Goal: Communication & Community: Answer question/provide support

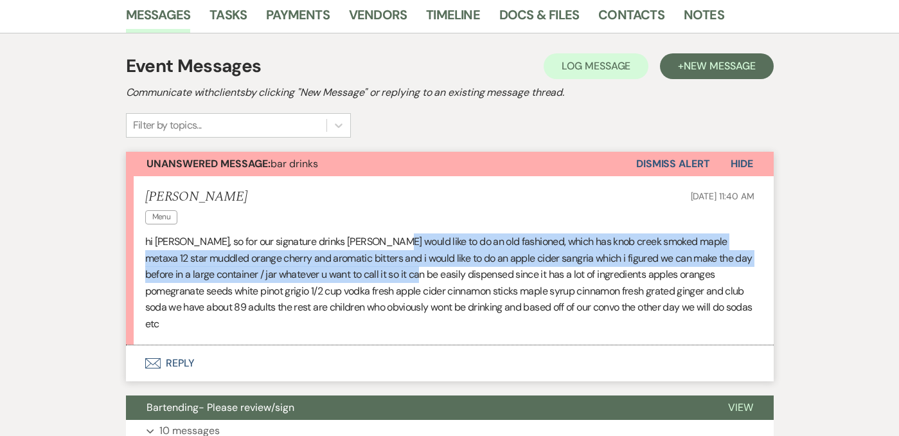
drag, startPoint x: 377, startPoint y: 241, endPoint x: 414, endPoint y: 267, distance: 45.6
click at [415, 269] on p "hi [PERSON_NAME], so for our signature drinks [PERSON_NAME] would like to do an…" at bounding box center [449, 282] width 609 height 99
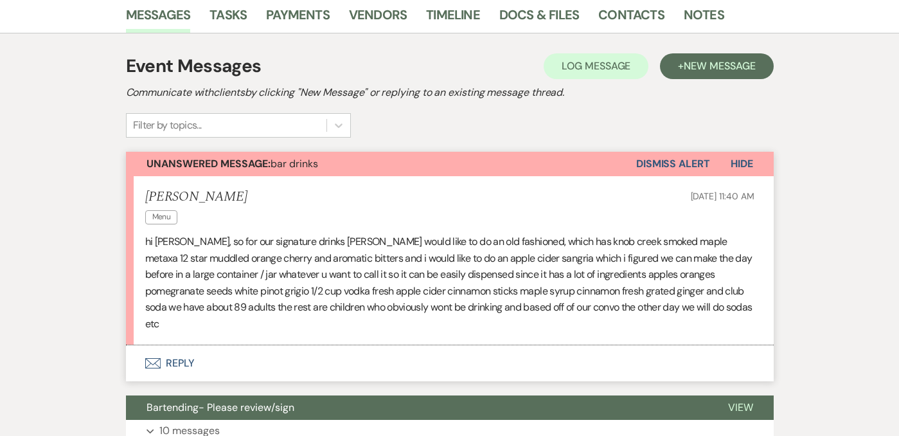
click at [463, 281] on p "hi [PERSON_NAME], so for our signature drinks [PERSON_NAME] would like to do an…" at bounding box center [449, 282] width 609 height 99
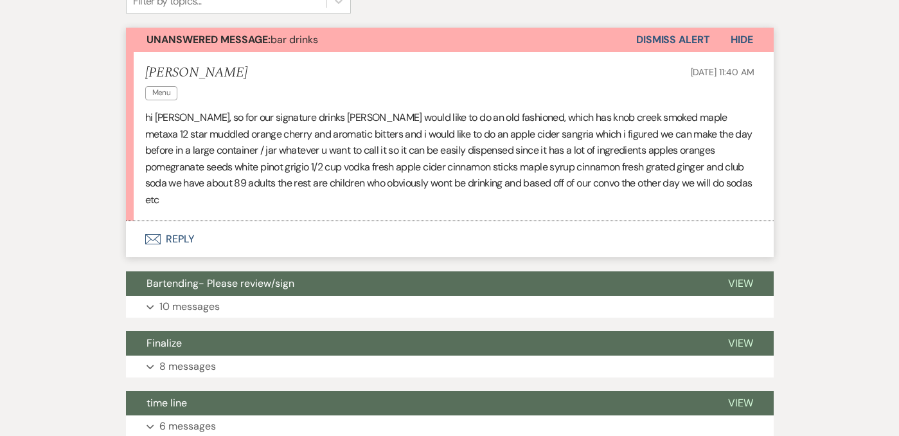
scroll to position [391, 0]
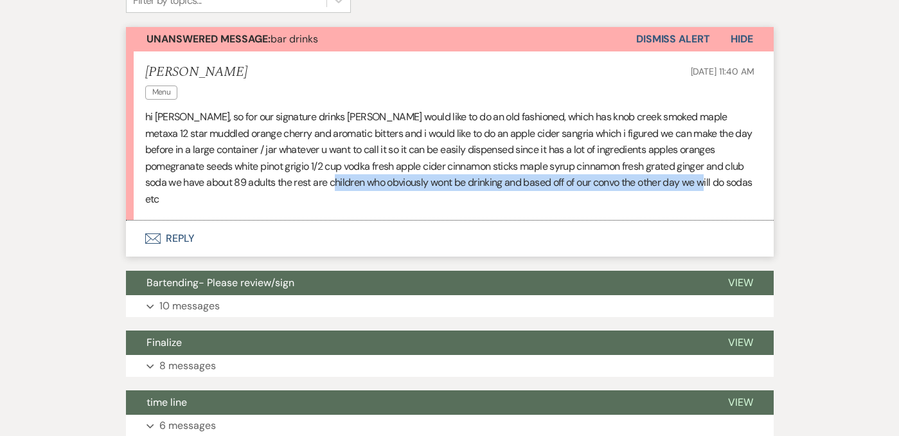
drag, startPoint x: 317, startPoint y: 186, endPoint x: 474, endPoint y: 192, distance: 156.9
click at [474, 192] on li "[PERSON_NAME] Menu [DATE] 11:40 AM hi [PERSON_NAME], so for our signature drink…" at bounding box center [450, 136] width 648 height 170
click at [429, 181] on p "hi [PERSON_NAME], so for our signature drinks [PERSON_NAME] would like to do an…" at bounding box center [449, 158] width 609 height 99
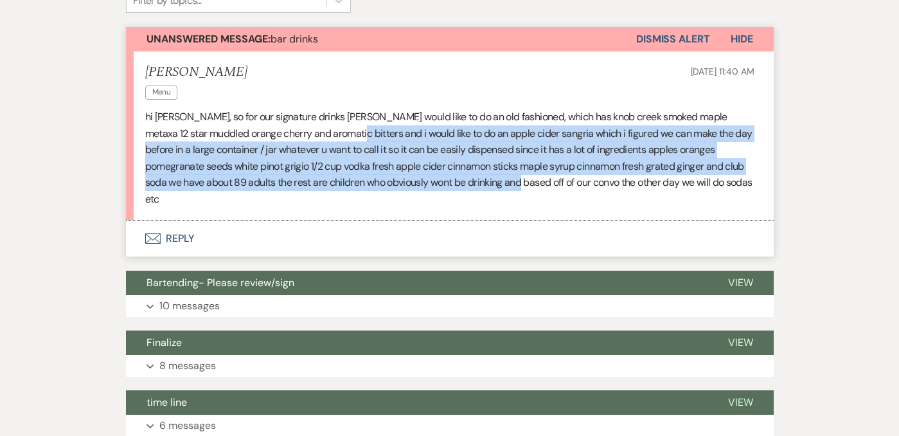
drag, startPoint x: 502, startPoint y: 182, endPoint x: 323, endPoint y: 134, distance: 184.9
click at [323, 134] on p "hi [PERSON_NAME], so for our signature drinks [PERSON_NAME] would like to do an…" at bounding box center [449, 158] width 609 height 99
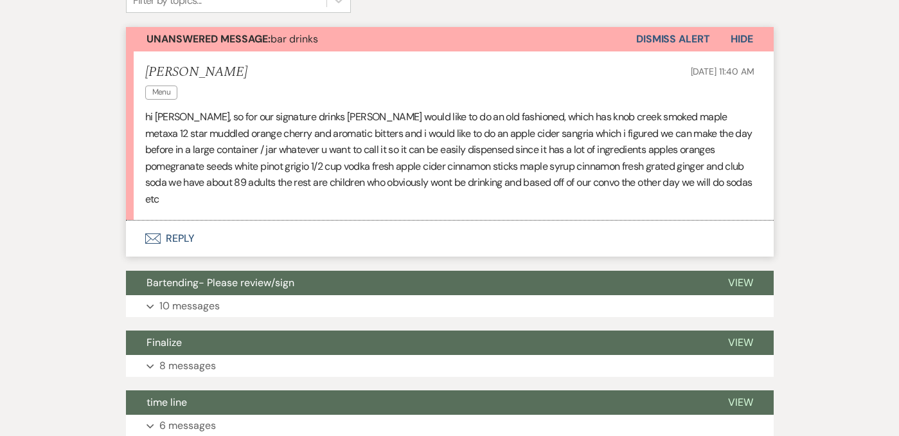
click at [216, 166] on p "hi [PERSON_NAME], so for our signature drinks [PERSON_NAME] would like to do an…" at bounding box center [449, 158] width 609 height 99
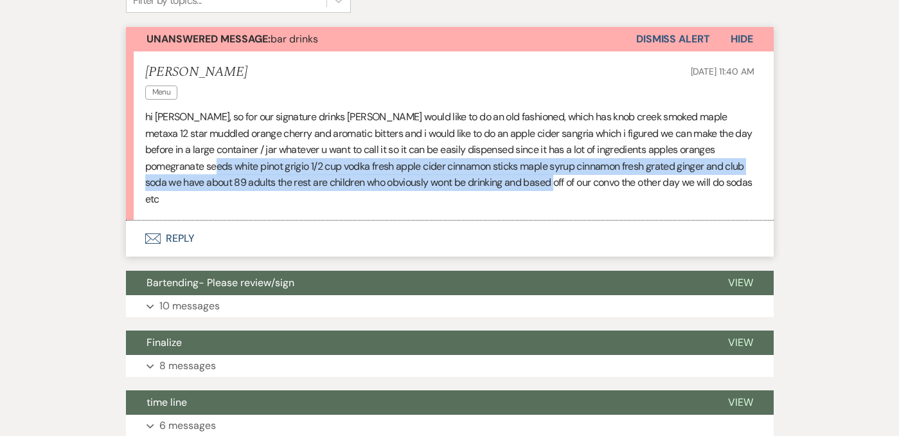
drag, startPoint x: 217, startPoint y: 166, endPoint x: 529, endPoint y: 179, distance: 312.6
click at [529, 179] on p "hi [PERSON_NAME], so for our signature drinks [PERSON_NAME] would like to do an…" at bounding box center [449, 158] width 609 height 99
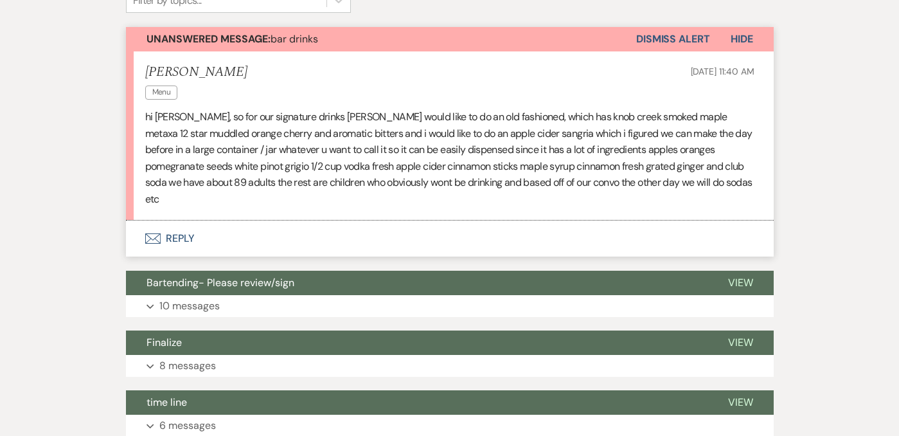
click at [672, 187] on p "hi [PERSON_NAME], so for our signature drinks [PERSON_NAME] would like to do an…" at bounding box center [449, 158] width 609 height 99
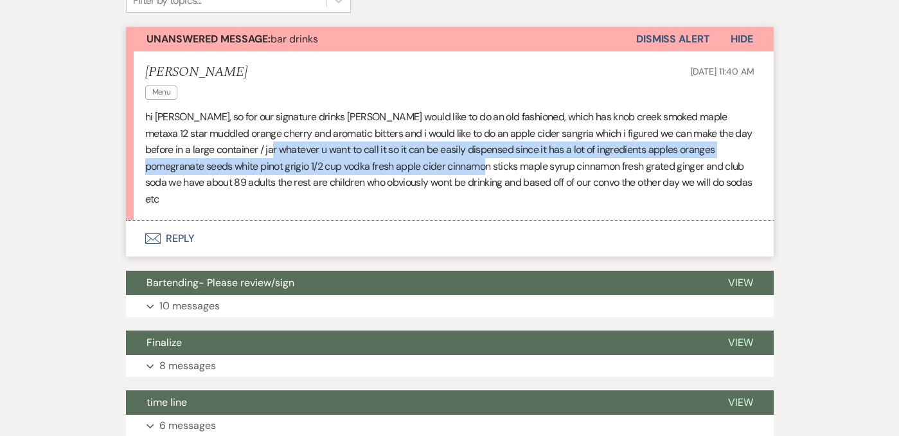
drag, startPoint x: 274, startPoint y: 149, endPoint x: 470, endPoint y: 172, distance: 197.3
click at [470, 172] on p "hi [PERSON_NAME], so for our signature drinks [PERSON_NAME] would like to do an…" at bounding box center [449, 158] width 609 height 99
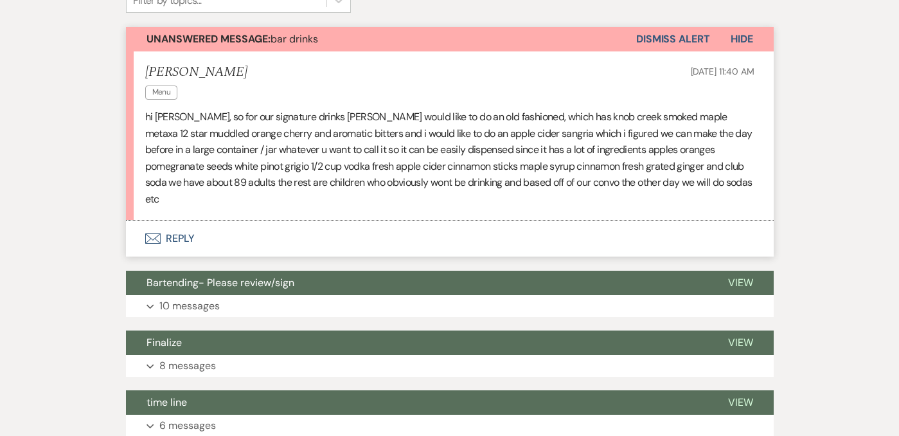
click at [504, 181] on p "hi [PERSON_NAME], so for our signature drinks [PERSON_NAME] would like to do an…" at bounding box center [449, 158] width 609 height 99
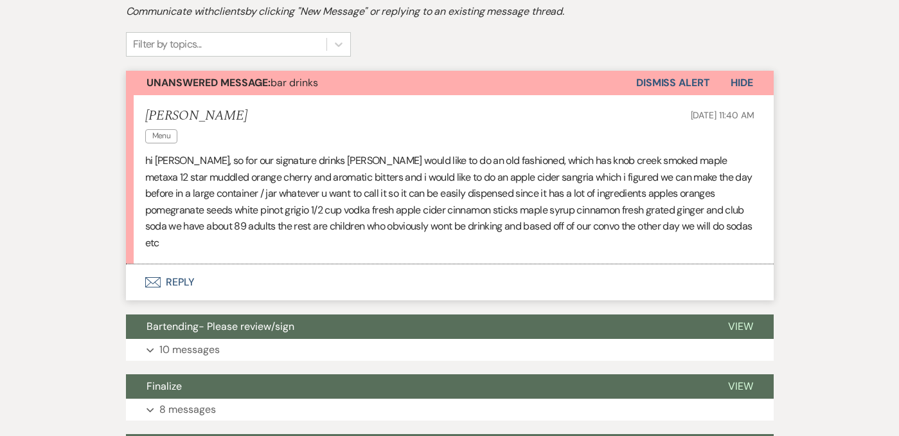
scroll to position [344, 0]
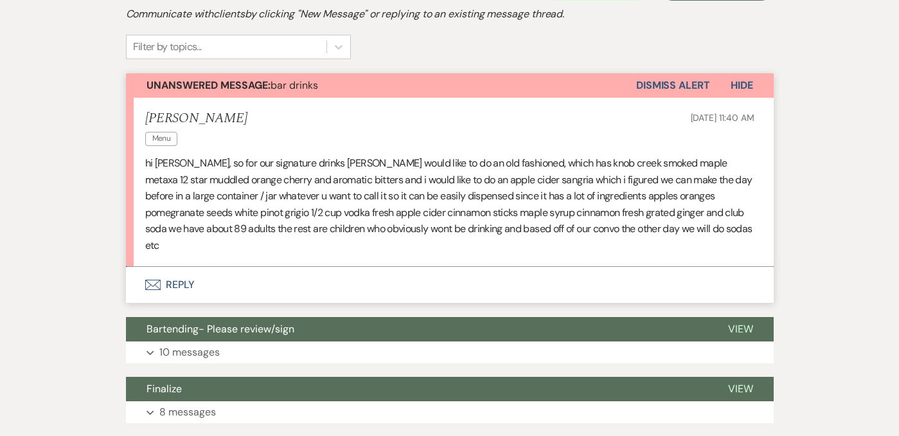
click at [655, 162] on p "hi [PERSON_NAME], so for our signature drinks [PERSON_NAME] would like to do an…" at bounding box center [449, 204] width 609 height 99
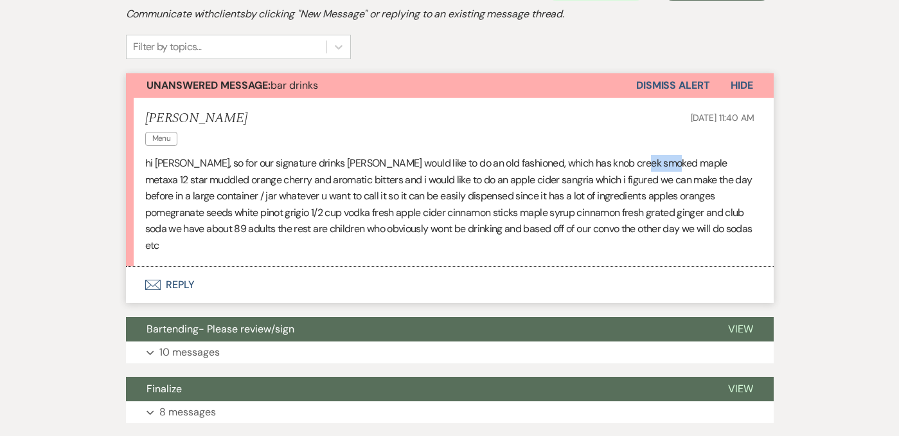
copy p "metaxa"
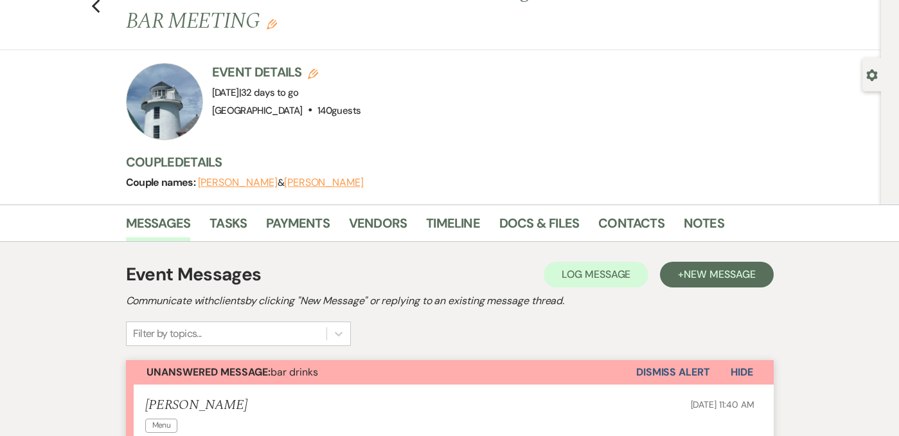
scroll to position [0, 0]
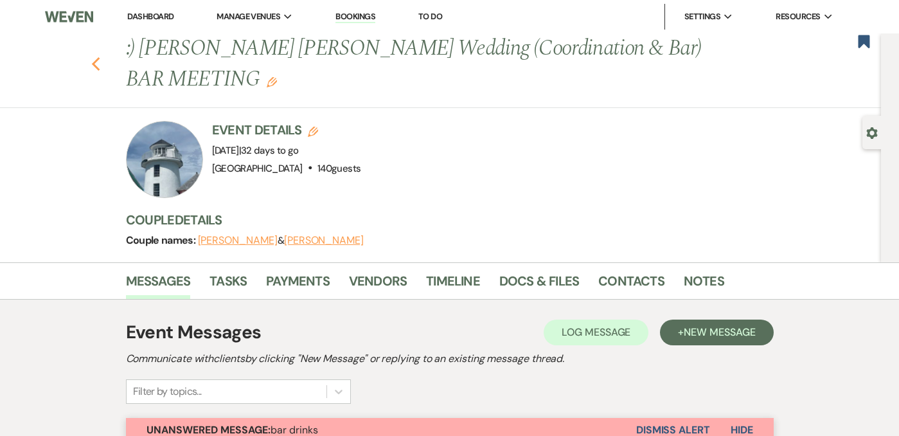
click at [93, 60] on icon "Previous" at bounding box center [96, 64] width 10 height 15
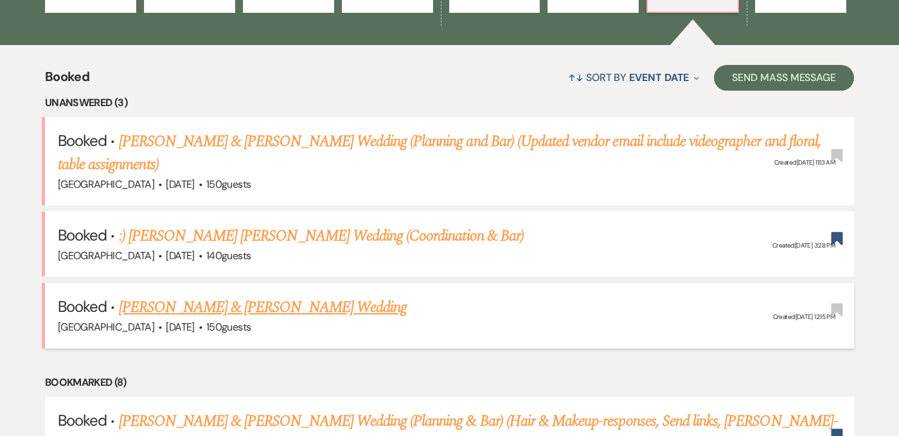
scroll to position [482, 0]
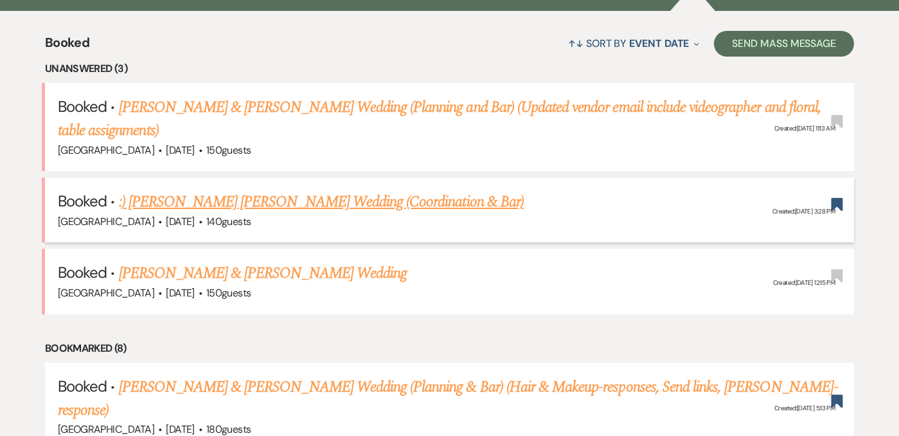
click at [420, 206] on link ":) [PERSON_NAME] [PERSON_NAME] Wedding (Coordination & Bar)" at bounding box center [321, 201] width 405 height 23
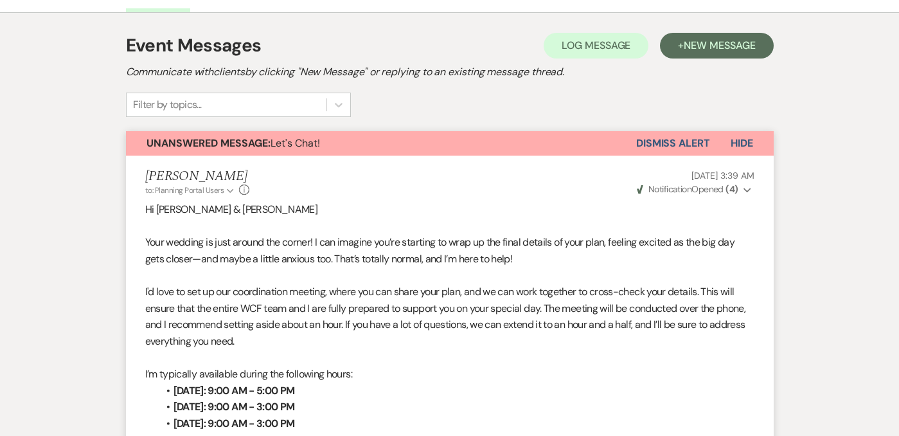
scroll to position [285, 0]
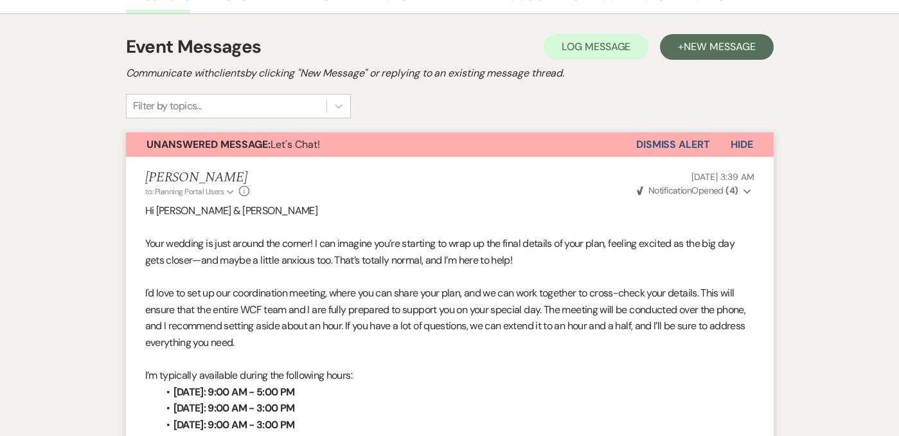
click at [685, 132] on button "Dismiss Alert" at bounding box center [673, 144] width 74 height 24
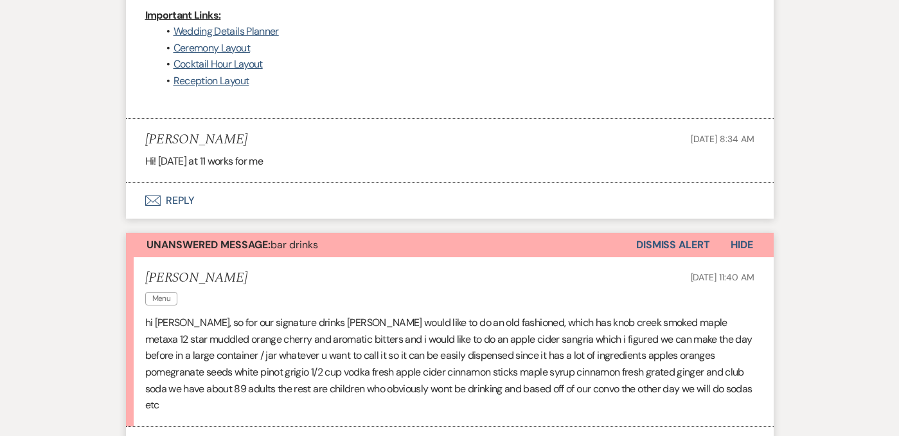
scroll to position [1112, 0]
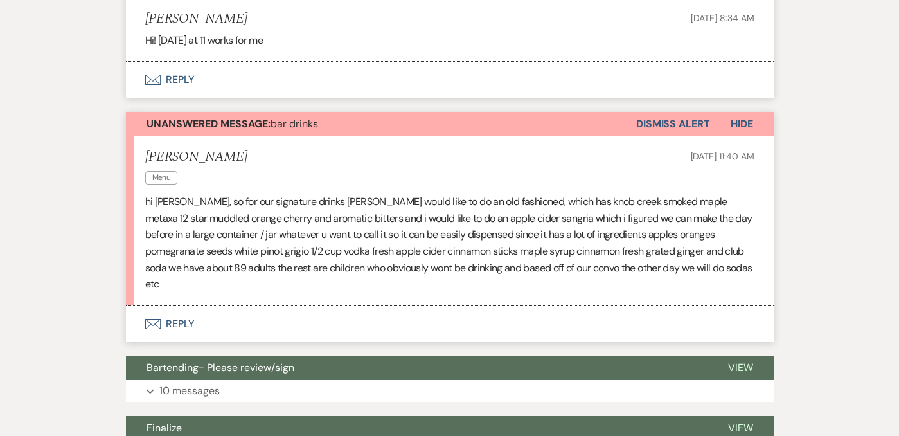
click at [173, 306] on button "Envelope Reply" at bounding box center [450, 324] width 648 height 36
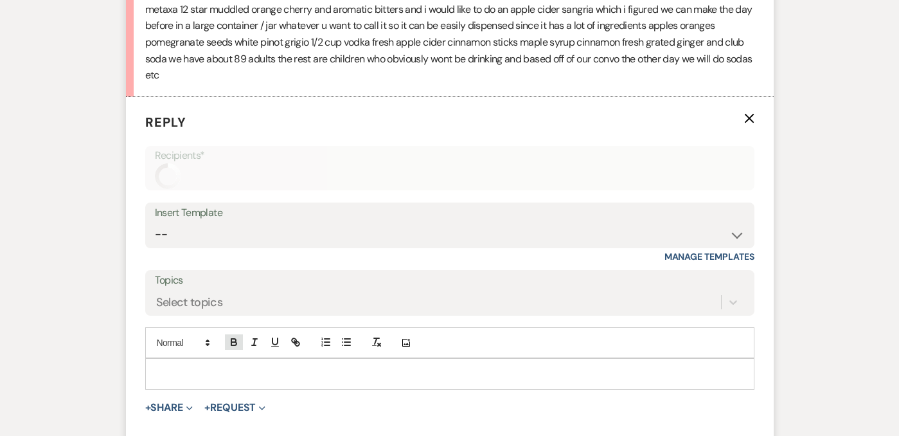
scroll to position [1343, 0]
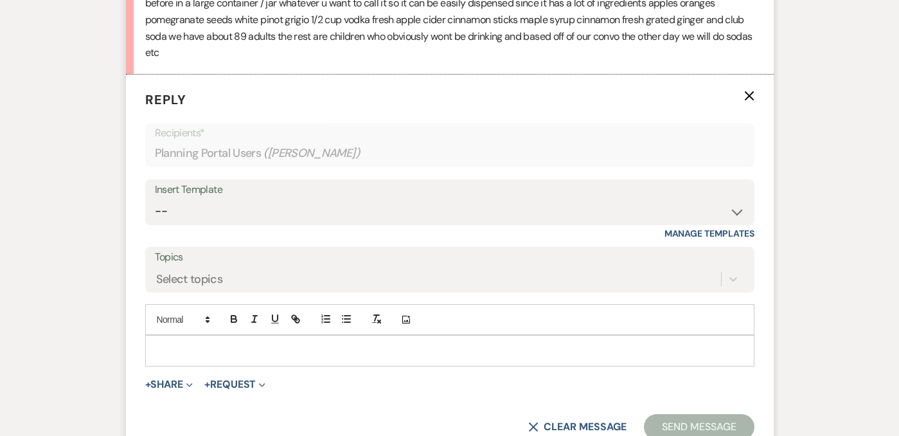
click at [269, 343] on p at bounding box center [450, 350] width 589 height 14
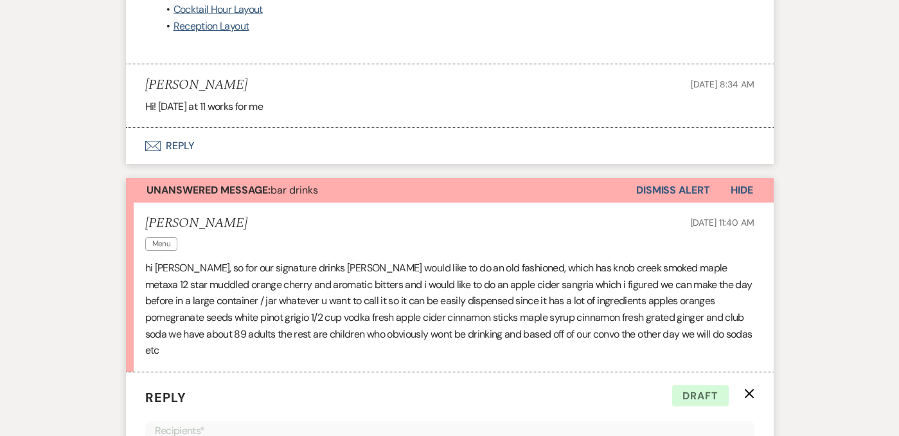
scroll to position [1067, 0]
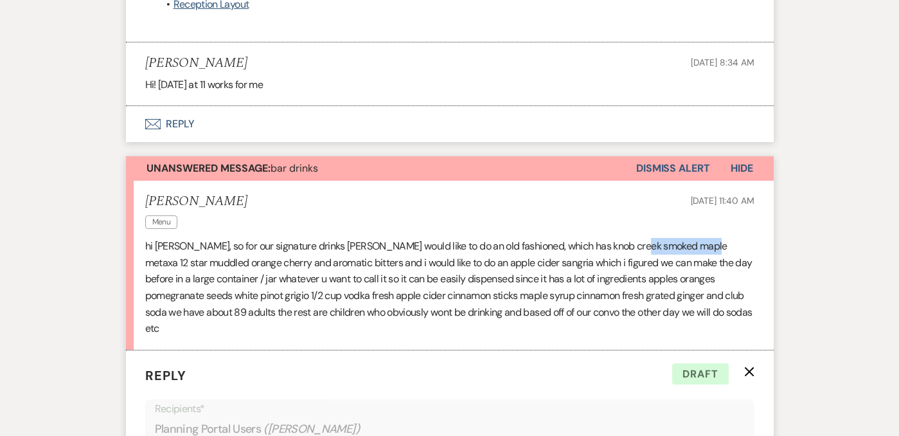
drag, startPoint x: 634, startPoint y: 218, endPoint x: 695, endPoint y: 219, distance: 61.1
click at [696, 238] on p "hi [PERSON_NAME], so for our signature drinks [PERSON_NAME] would like to do an…" at bounding box center [449, 287] width 609 height 99
copy p "metaxa 12 star"
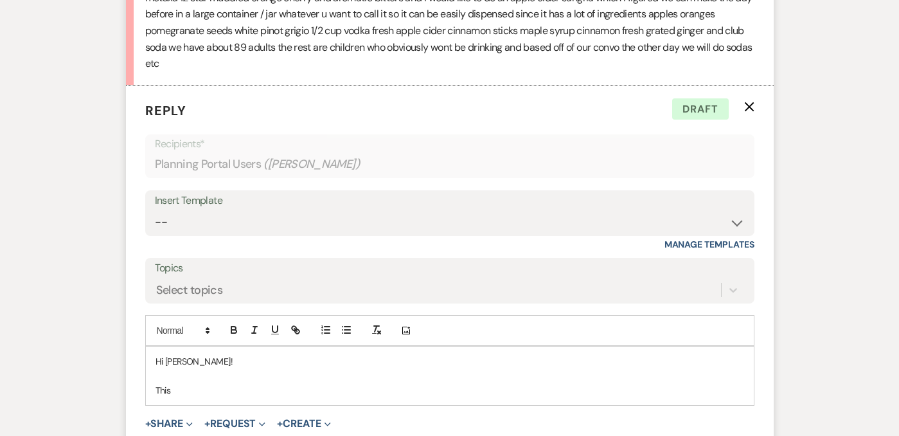
scroll to position [1333, 0]
click at [251, 382] on p "This" at bounding box center [450, 389] width 589 height 14
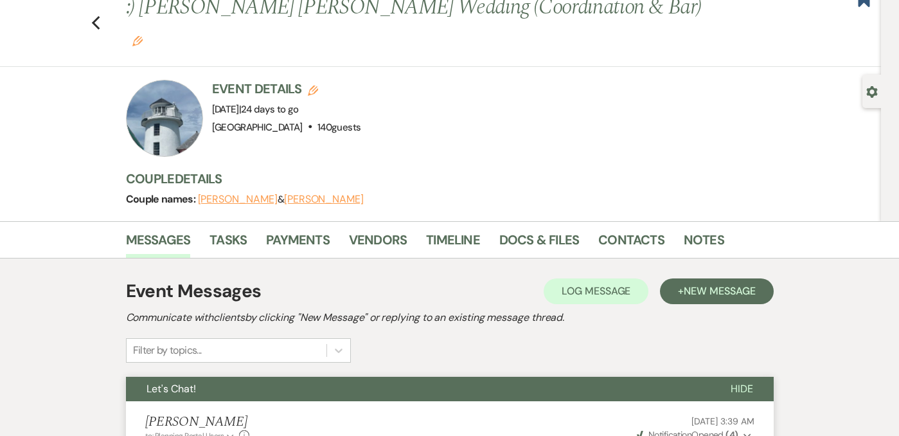
scroll to position [0, 0]
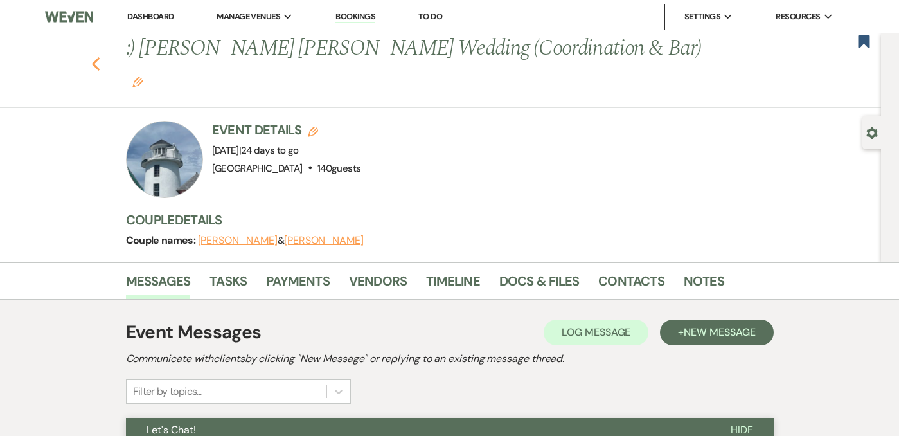
click at [94, 57] on use "button" at bounding box center [95, 64] width 8 height 14
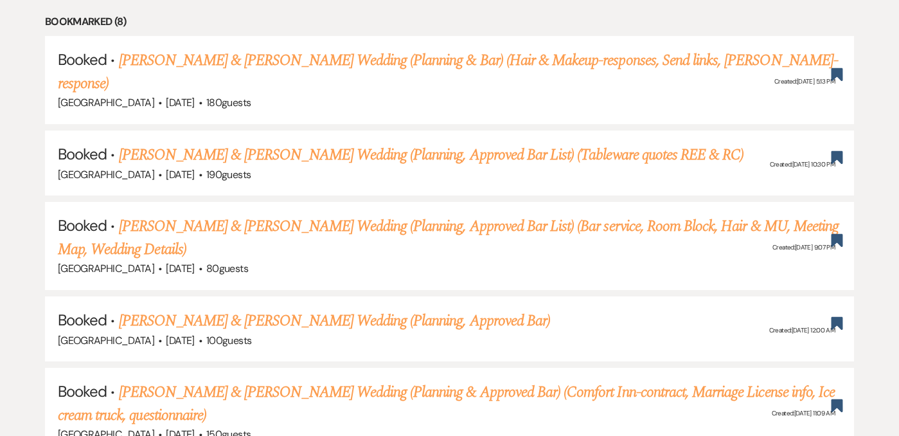
scroll to position [810, 0]
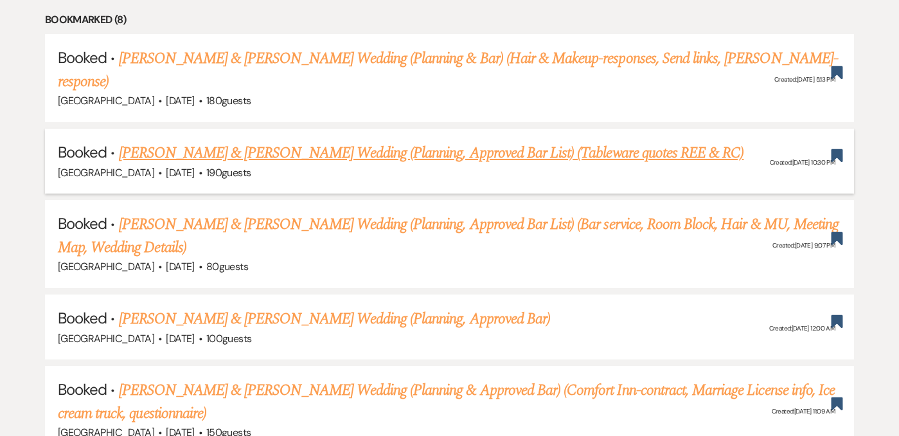
click at [254, 141] on link "[PERSON_NAME] & [PERSON_NAME] Wedding (Planning, Approved Bar List) (Tableware …" at bounding box center [431, 152] width 625 height 23
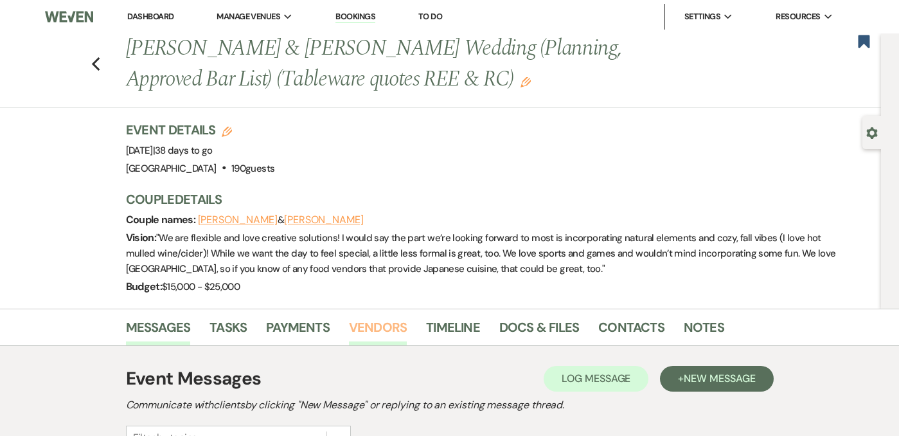
click at [382, 335] on link "Vendors" at bounding box center [378, 331] width 58 height 28
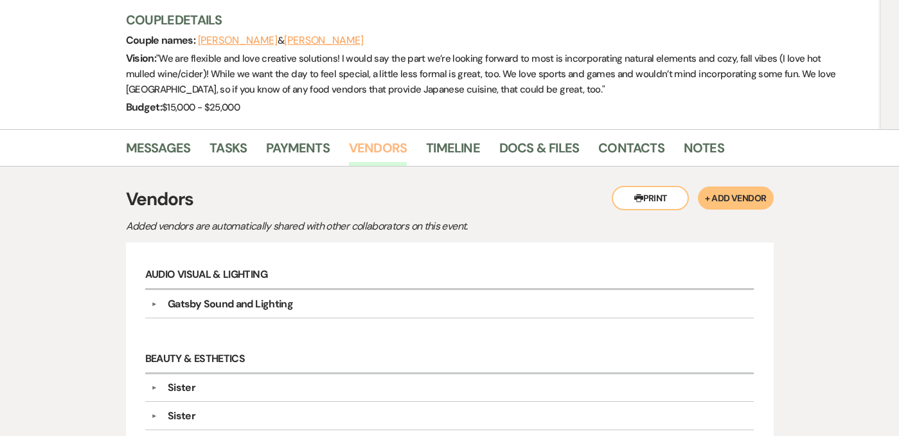
scroll to position [110, 0]
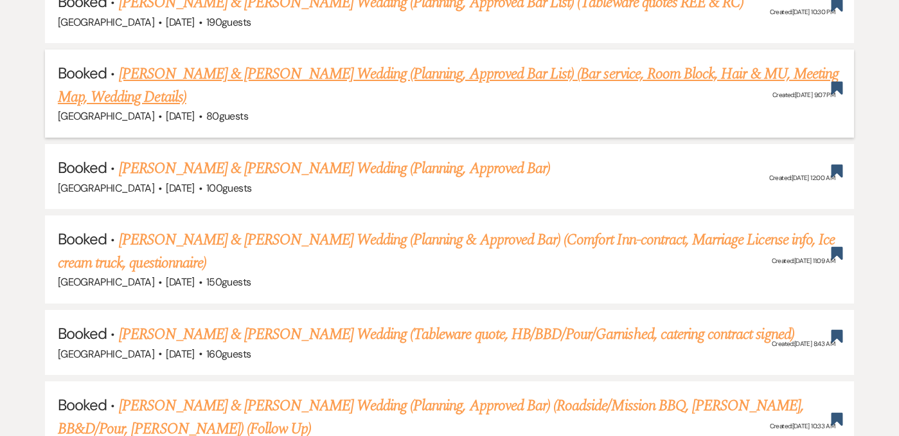
scroll to position [967, 0]
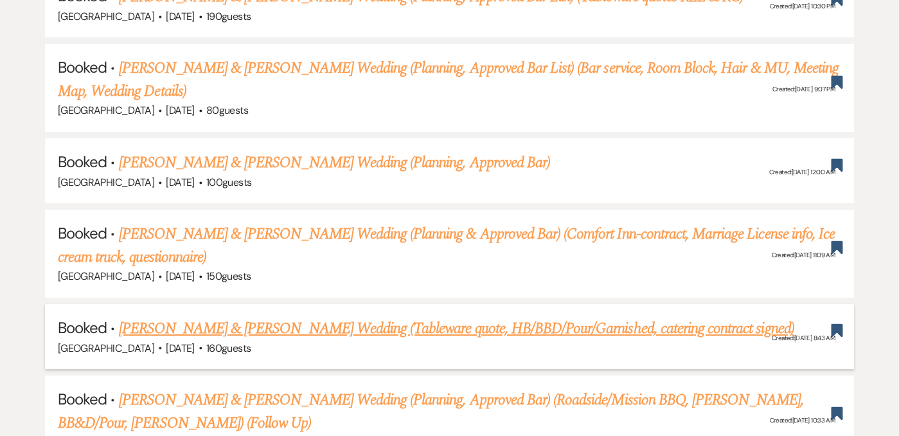
click at [272, 317] on link "[PERSON_NAME] & [PERSON_NAME] Wedding (Tableware quote, HB/BBD/Pour/Garnished, …" at bounding box center [456, 328] width 675 height 23
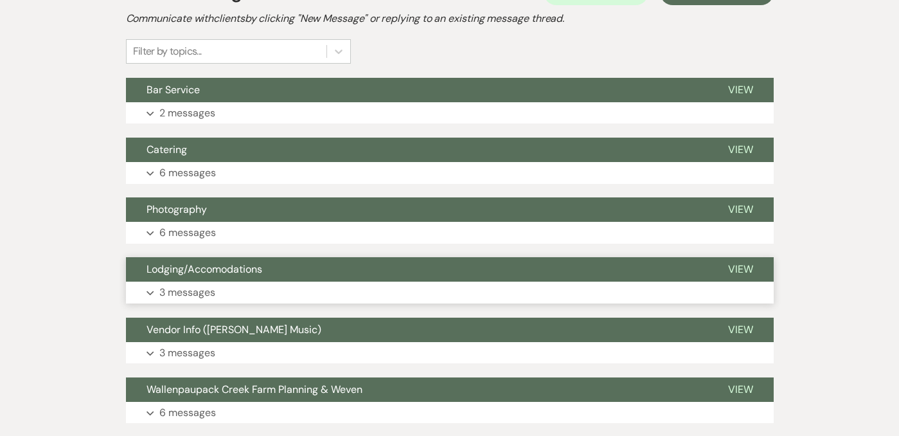
scroll to position [337, 0]
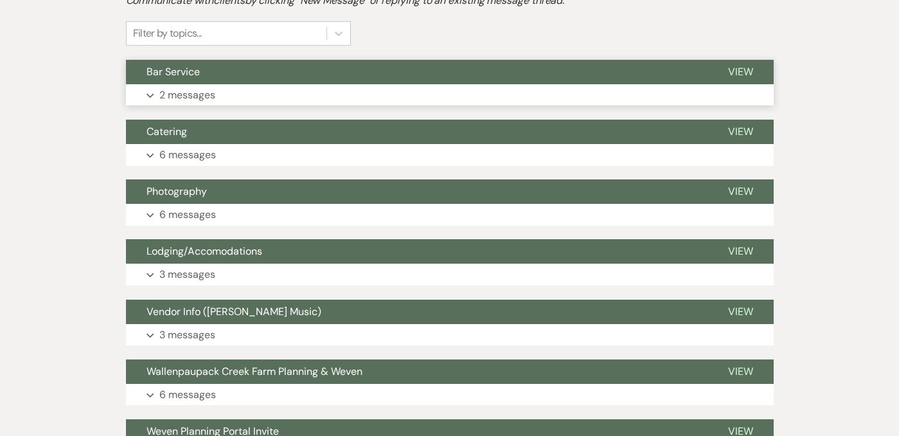
click at [254, 100] on button "Expand 2 messages" at bounding box center [450, 95] width 648 height 22
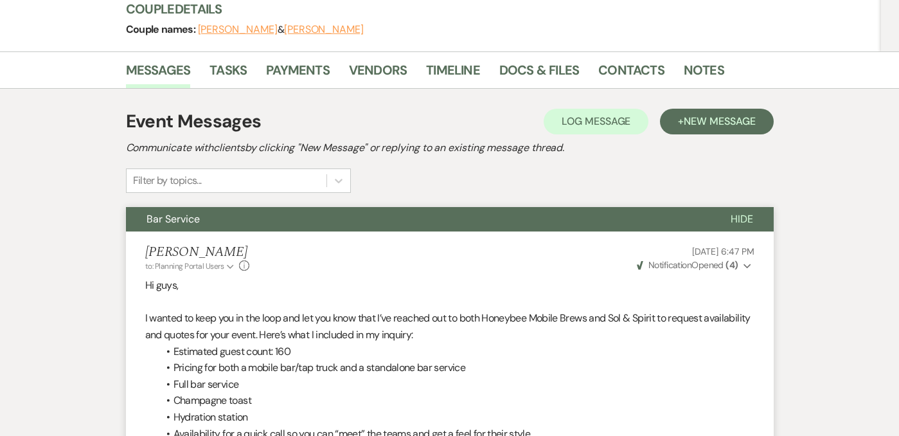
scroll to position [169, 0]
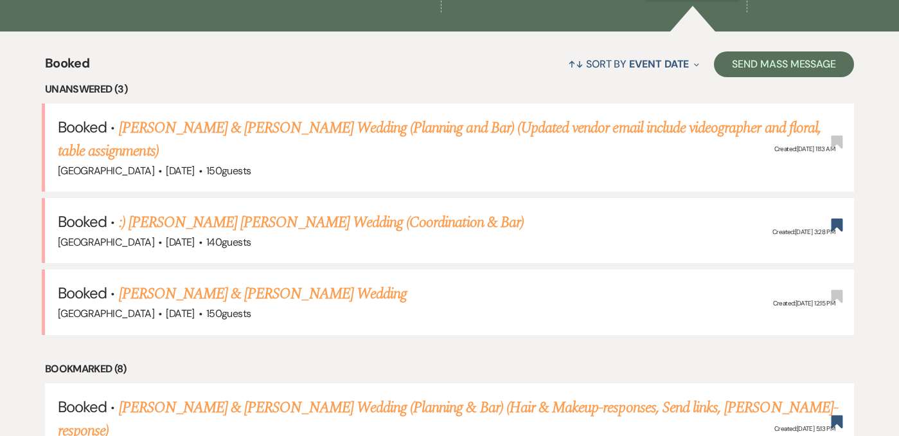
scroll to position [486, 0]
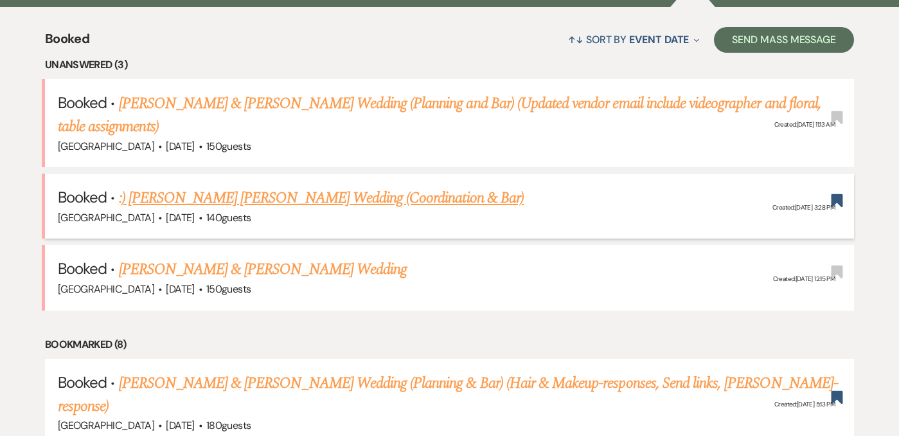
click at [357, 194] on link ":) [PERSON_NAME] [PERSON_NAME] Wedding (Coordination & Bar)" at bounding box center [321, 197] width 405 height 23
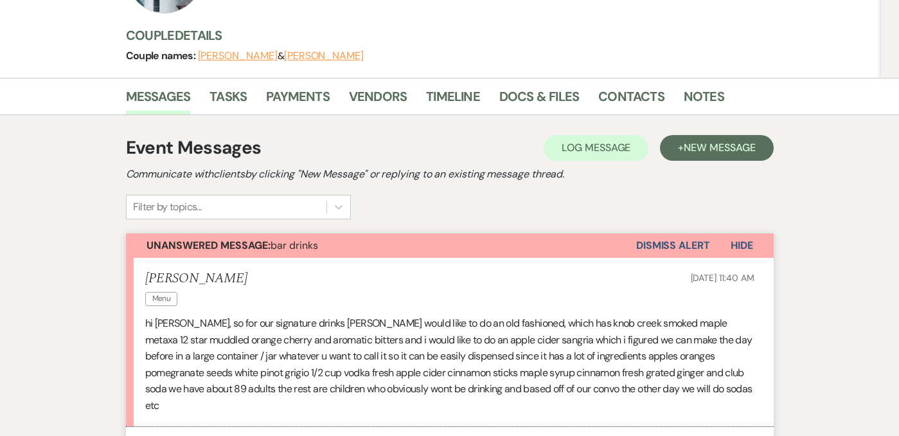
scroll to position [296, 0]
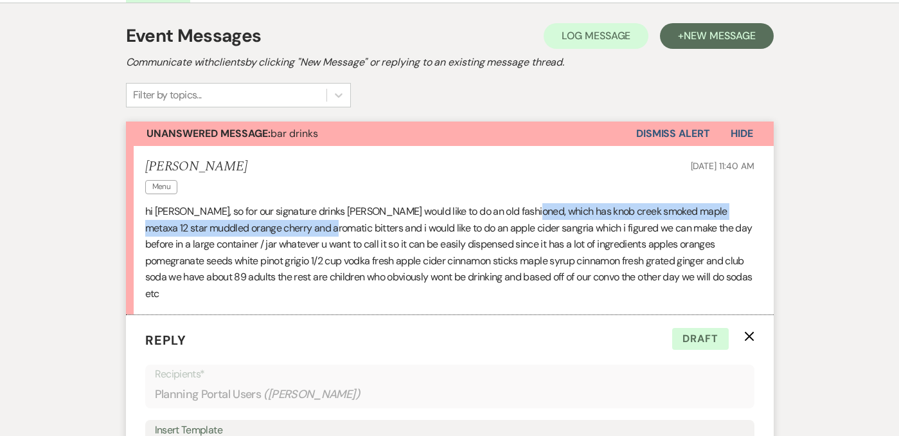
drag, startPoint x: 517, startPoint y: 179, endPoint x: 299, endPoint y: 202, distance: 219.7
click at [299, 203] on p "hi [PERSON_NAME], so for our signature drinks [PERSON_NAME] would like to do an…" at bounding box center [449, 252] width 609 height 99
copy p "knob creek smoked maple metaxa 12 star muddled orange cherry and aromatic bitte…"
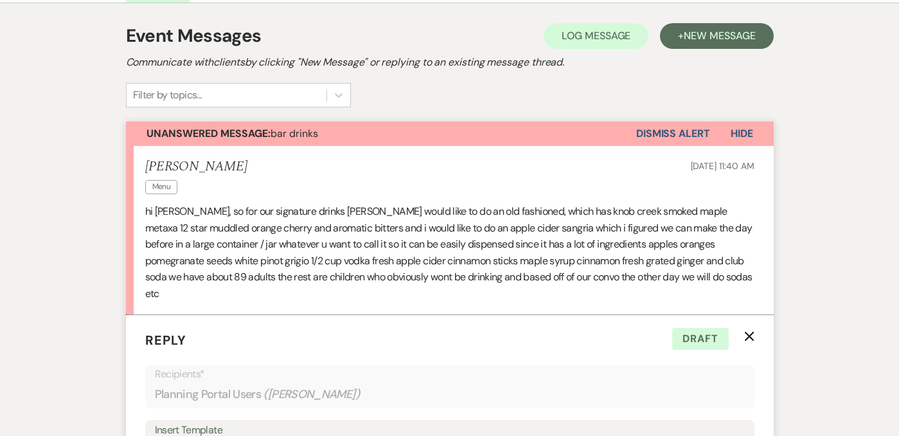
drag, startPoint x: 583, startPoint y: 213, endPoint x: 733, endPoint y: 217, distance: 149.1
click at [733, 217] on p "hi [PERSON_NAME], so for our signature drinks [PERSON_NAME] would like to do an…" at bounding box center [449, 252] width 609 height 99
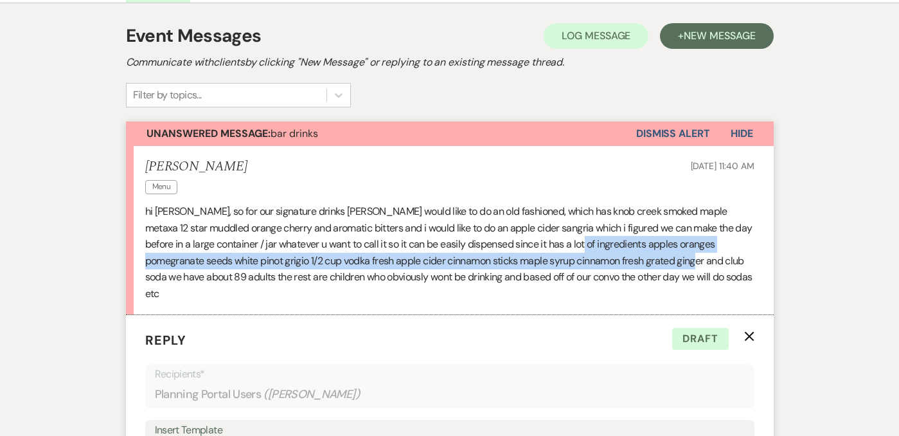
drag, startPoint x: 581, startPoint y: 217, endPoint x: 681, endPoint y: 224, distance: 99.9
click at [681, 226] on p "hi [PERSON_NAME], so for our signature drinks [PERSON_NAME] would like to do an…" at bounding box center [449, 252] width 609 height 99
copy p "apples oranges pomegranate seeds white pinot grigio 1/2 cup vodka fresh apple c…"
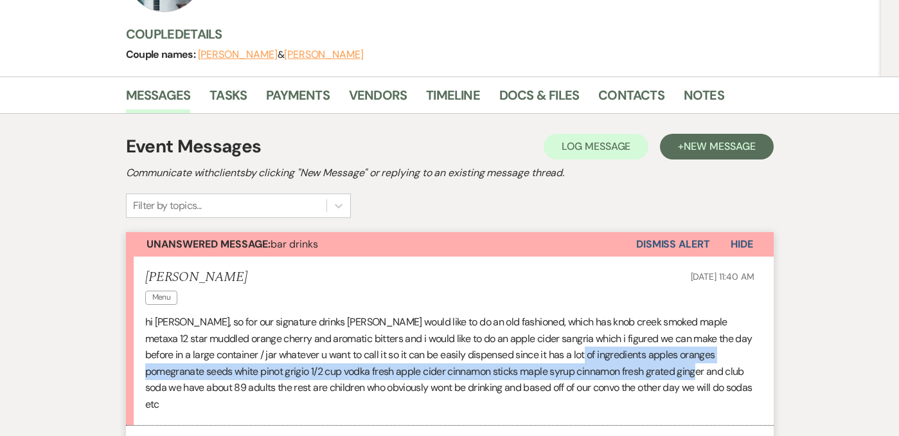
scroll to position [197, 0]
